Goal: Task Accomplishment & Management: Complete application form

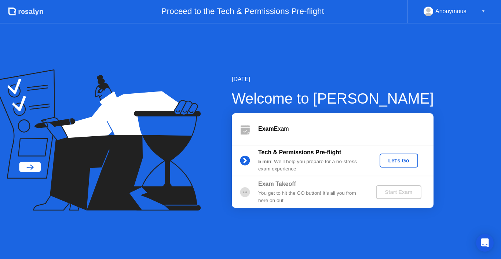
click at [401, 161] on div "Let's Go" at bounding box center [399, 160] width 33 height 6
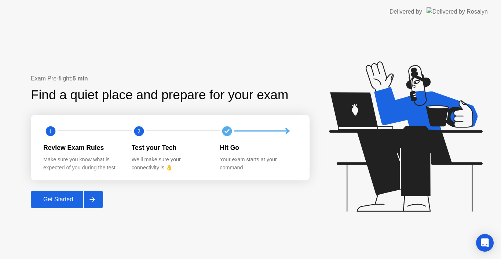
click at [61, 201] on div "Get Started" at bounding box center [58, 199] width 50 height 7
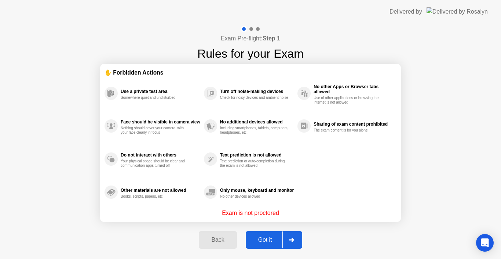
click at [265, 243] on div "Got it" at bounding box center [265, 239] width 35 height 7
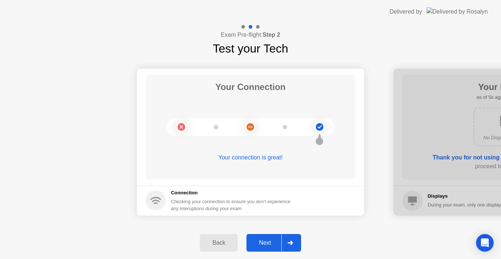
click at [270, 245] on div "Next" at bounding box center [265, 242] width 33 height 7
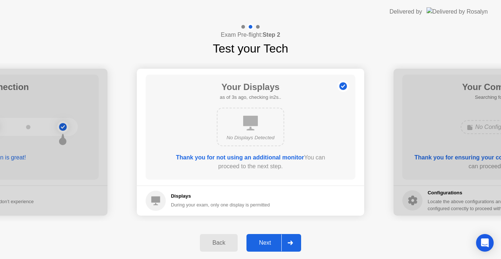
click at [265, 246] on div "Next" at bounding box center [265, 242] width 33 height 7
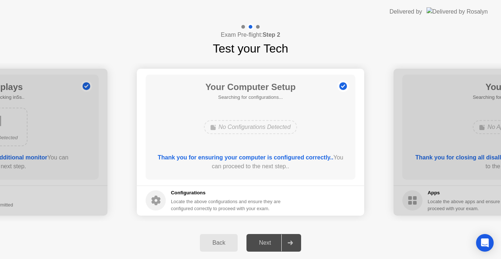
click at [268, 240] on div "Next" at bounding box center [265, 242] width 33 height 7
click at [293, 244] on icon at bounding box center [291, 242] width 6 height 4
click at [263, 244] on div "Next" at bounding box center [265, 242] width 33 height 7
click at [417, 146] on div at bounding box center [508, 142] width 228 height 147
click at [294, 245] on div at bounding box center [291, 242] width 18 height 17
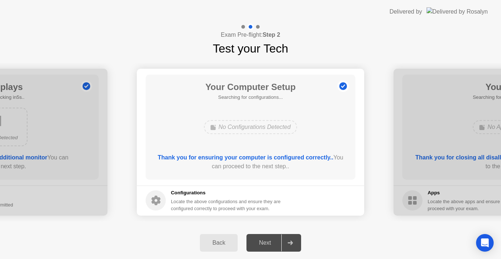
click at [271, 241] on div "Next" at bounding box center [265, 242] width 33 height 7
click at [213, 243] on div "Back" at bounding box center [218, 242] width 33 height 7
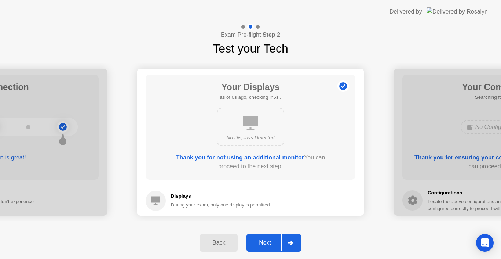
click at [268, 242] on div "Next" at bounding box center [265, 242] width 33 height 7
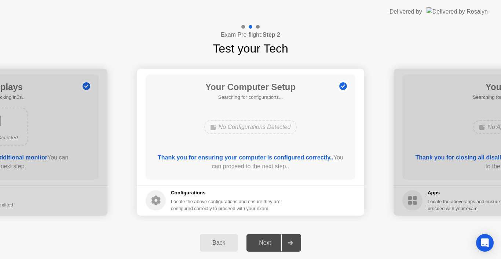
click at [264, 240] on div "Next" at bounding box center [265, 242] width 33 height 7
click at [345, 85] on circle at bounding box center [344, 86] width 8 height 8
click at [271, 240] on div "Next" at bounding box center [265, 242] width 33 height 7
click at [213, 210] on div "Locate the above configurations and ensure they are configured correctly to pro…" at bounding box center [226, 205] width 111 height 14
click at [265, 246] on div "Next" at bounding box center [265, 242] width 33 height 7
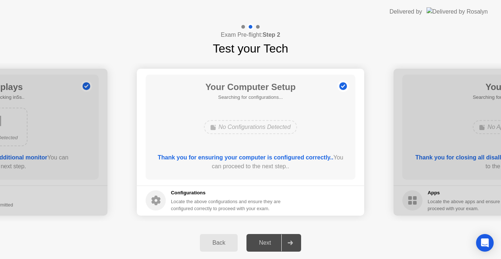
click at [295, 248] on div at bounding box center [291, 242] width 18 height 17
click at [437, 136] on div at bounding box center [508, 142] width 228 height 147
click at [277, 239] on div "Next" at bounding box center [265, 242] width 33 height 7
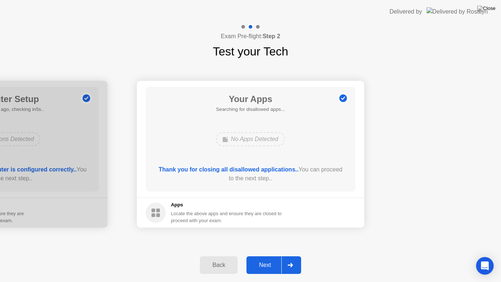
click at [266, 258] on div "Next" at bounding box center [265, 265] width 33 height 7
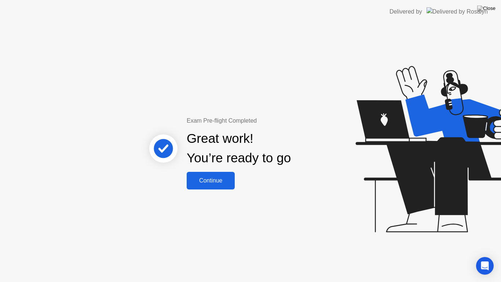
click at [214, 188] on button "Continue" at bounding box center [211, 181] width 48 height 18
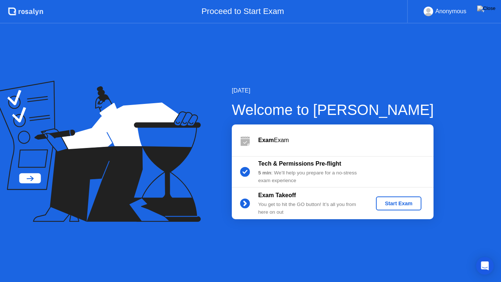
click at [395, 206] on div "Start Exam" at bounding box center [398, 203] width 39 height 6
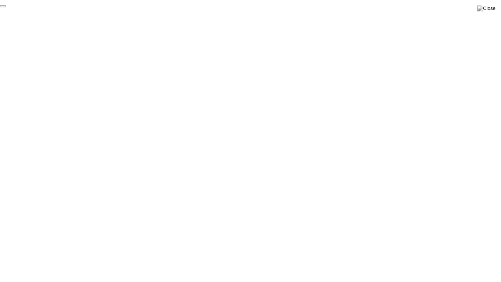
click div "End Proctoring Session"
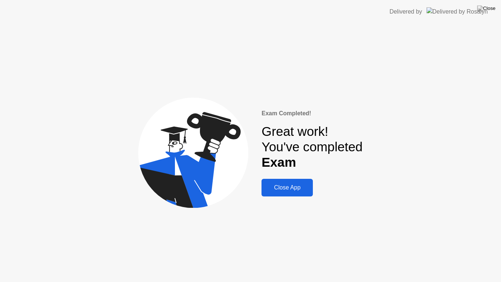
click at [295, 195] on button "Close App" at bounding box center [287, 188] width 51 height 18
